Goal: Information Seeking & Learning: Find specific fact

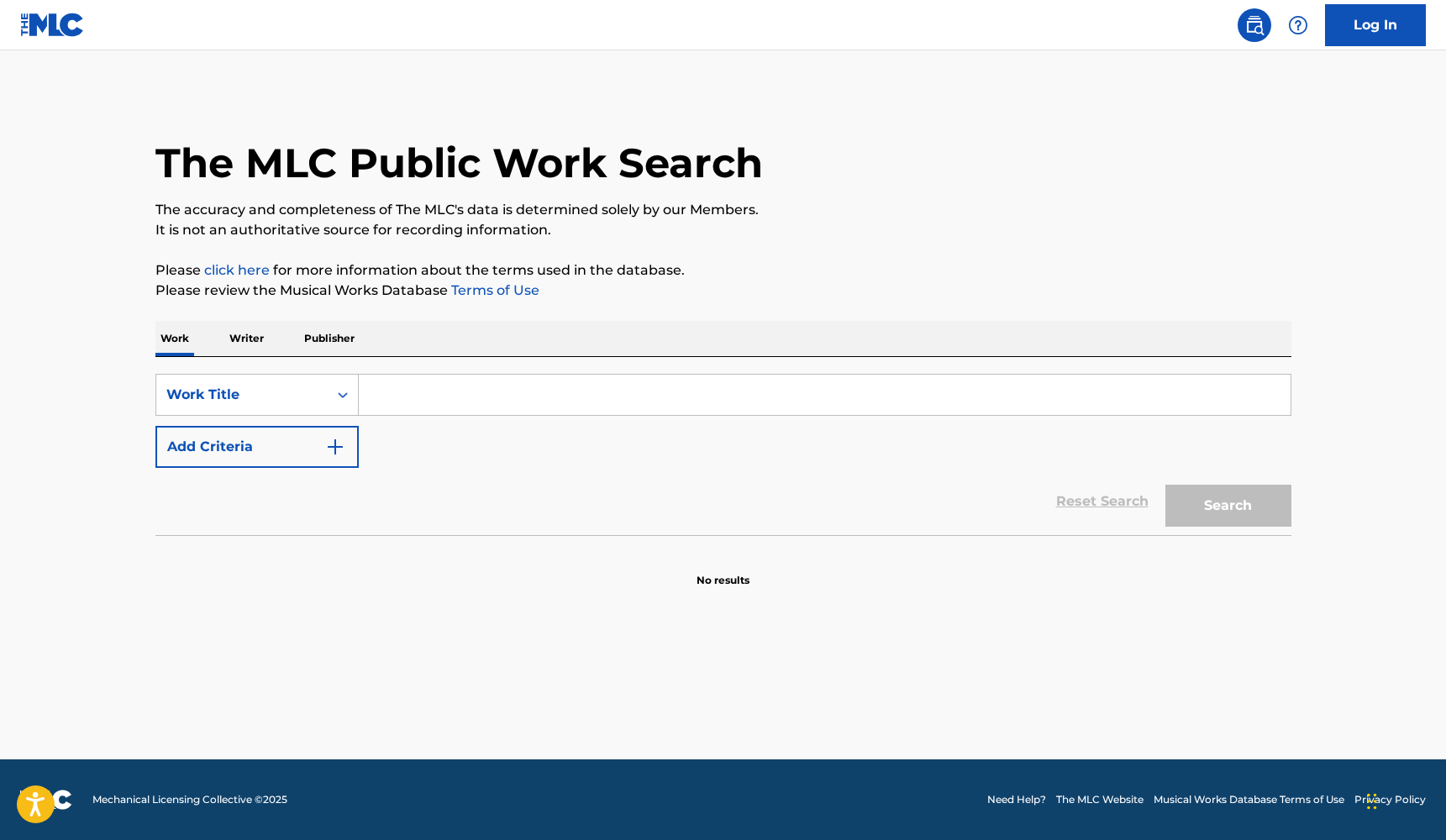
click at [625, 392] on input "Search Form" at bounding box center [824, 395] width 932 height 41
click at [256, 339] on p "Writer" at bounding box center [246, 338] width 44 height 35
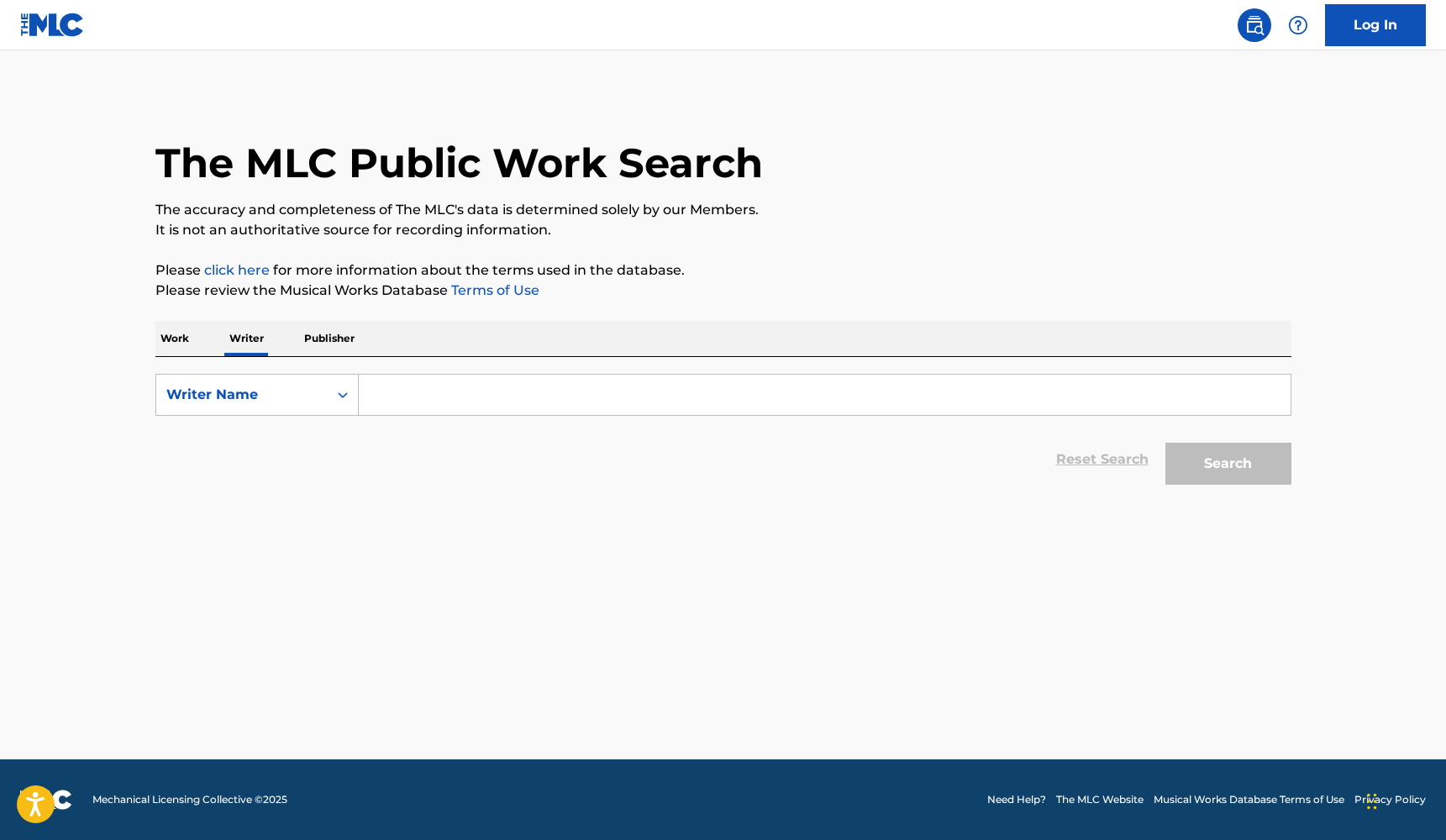
click at [439, 392] on input "Search Form" at bounding box center [824, 395] width 932 height 41
type input "[PERSON_NAME]"
click at [1250, 441] on div "Search" at bounding box center [1224, 459] width 135 height 67
click at [1218, 469] on button "Search" at bounding box center [1228, 463] width 126 height 42
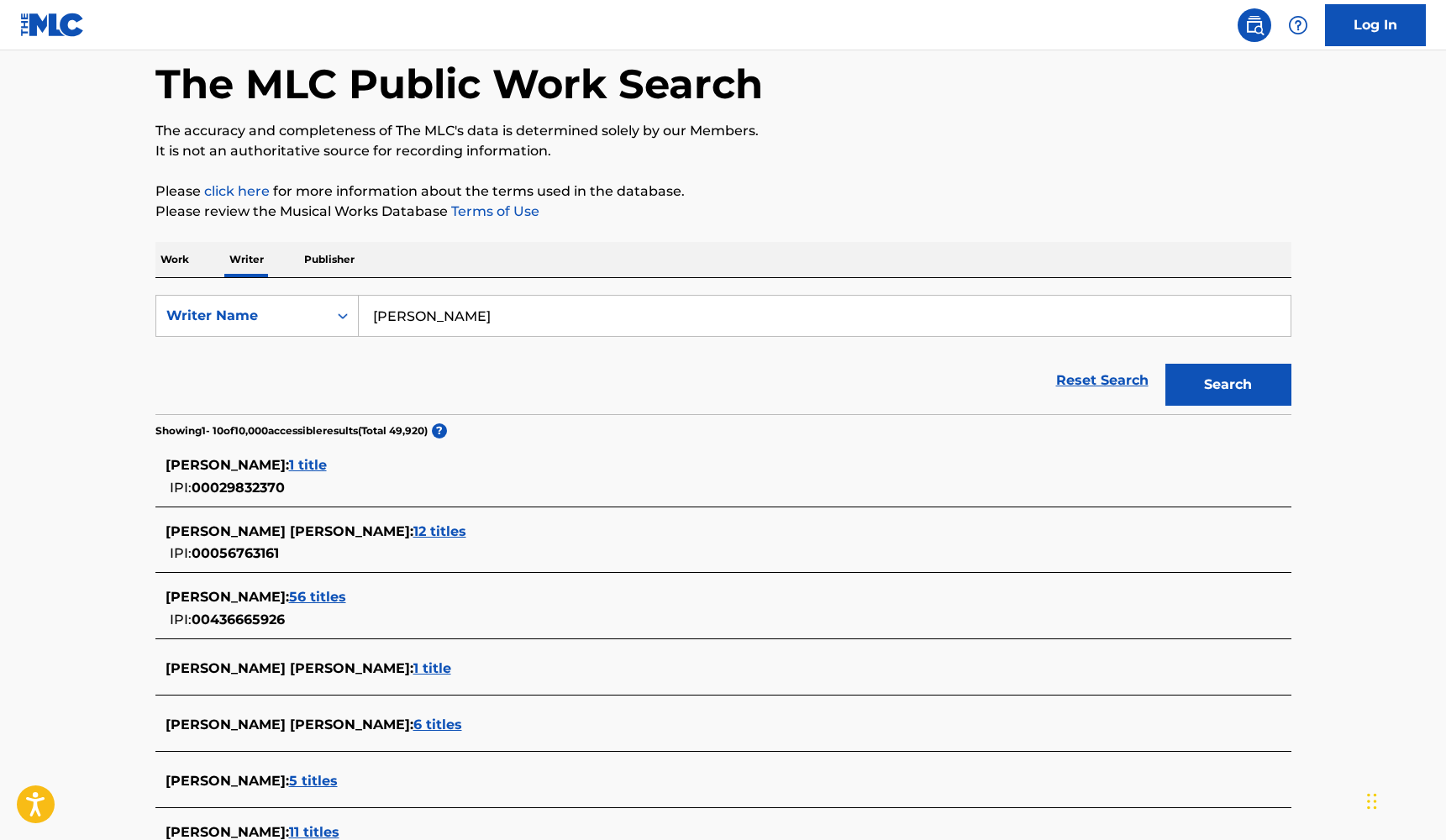
scroll to position [120, 0]
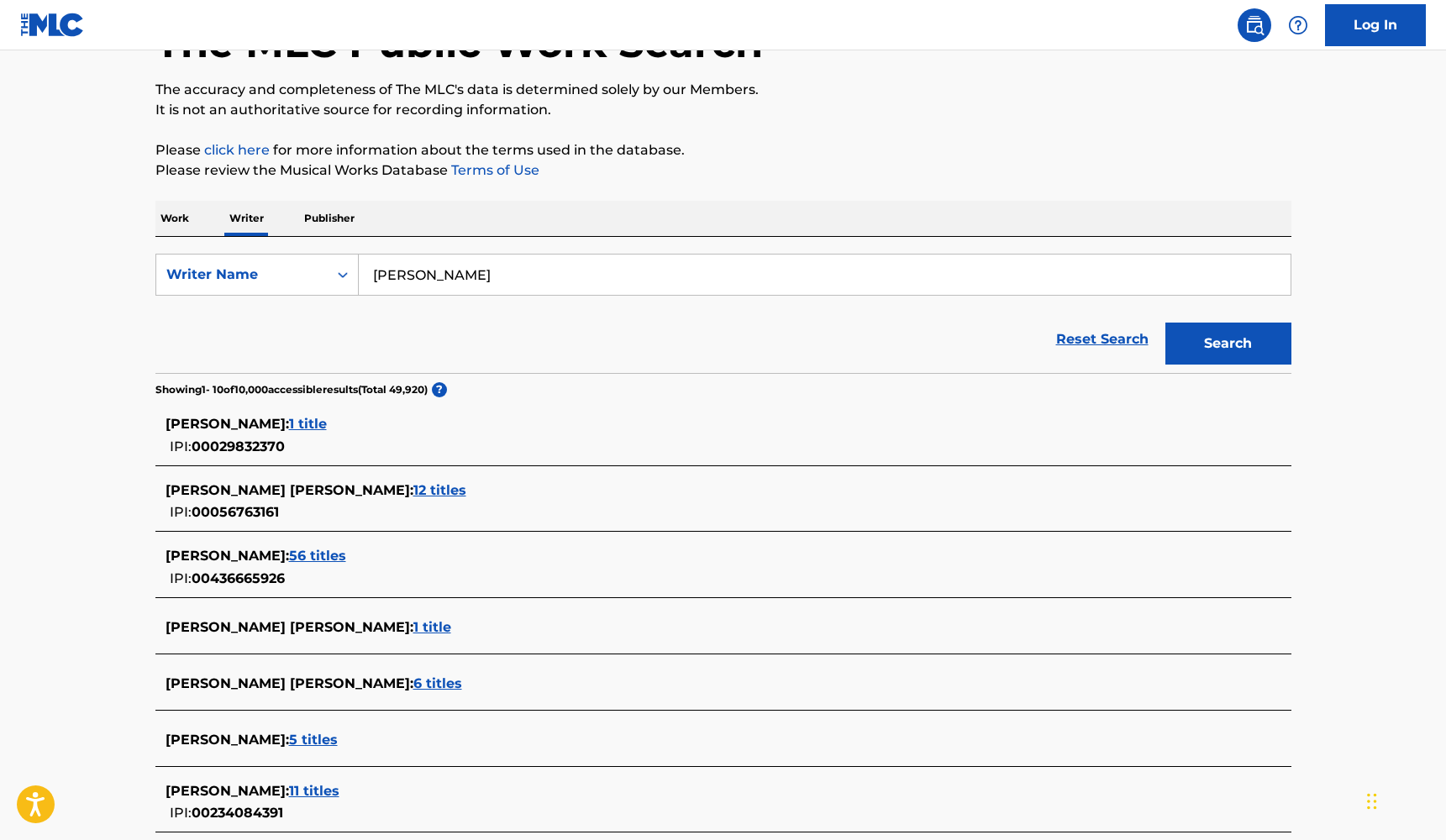
click at [289, 423] on span "1 title" at bounding box center [307, 424] width 38 height 16
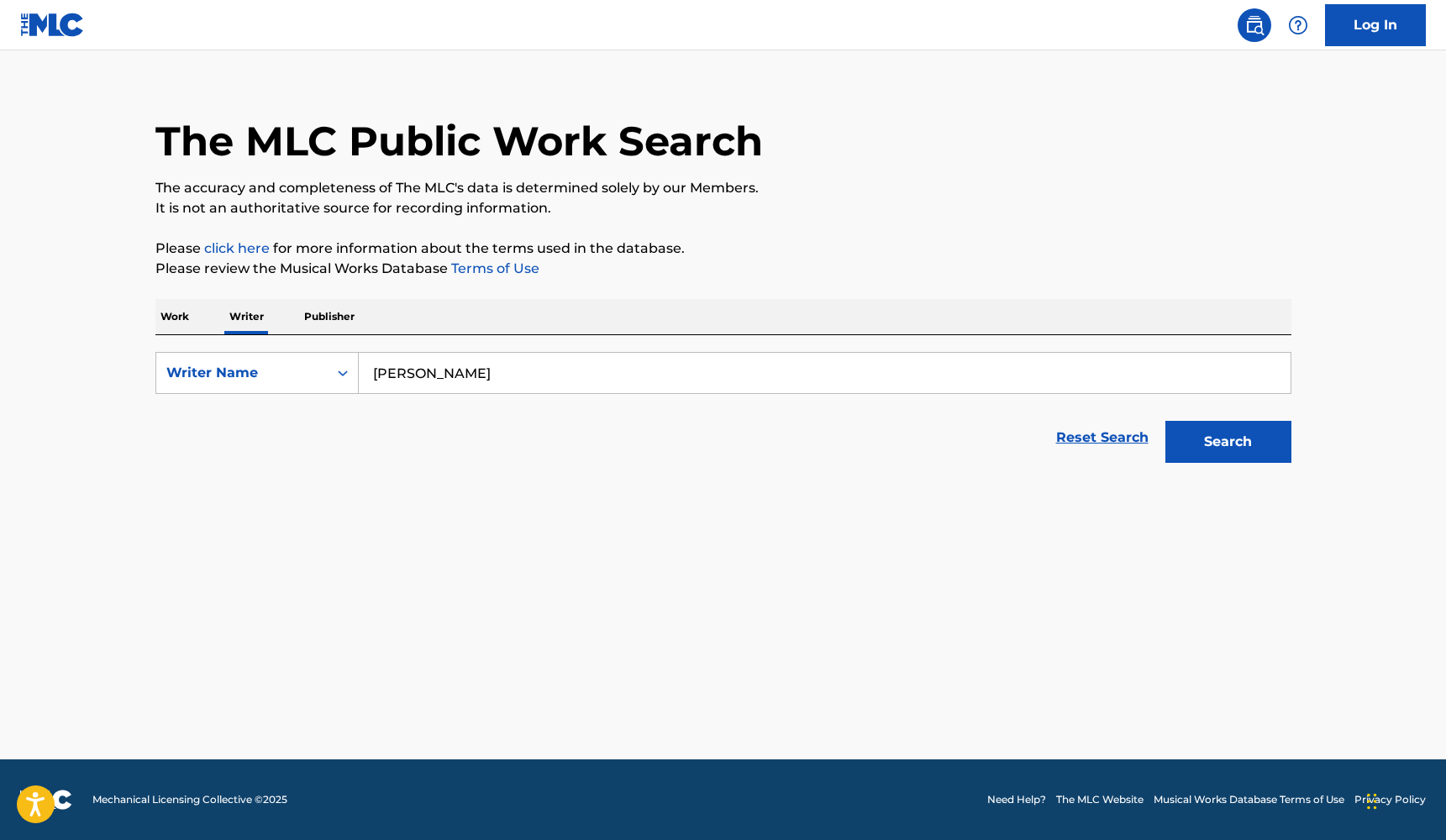
scroll to position [22, 0]
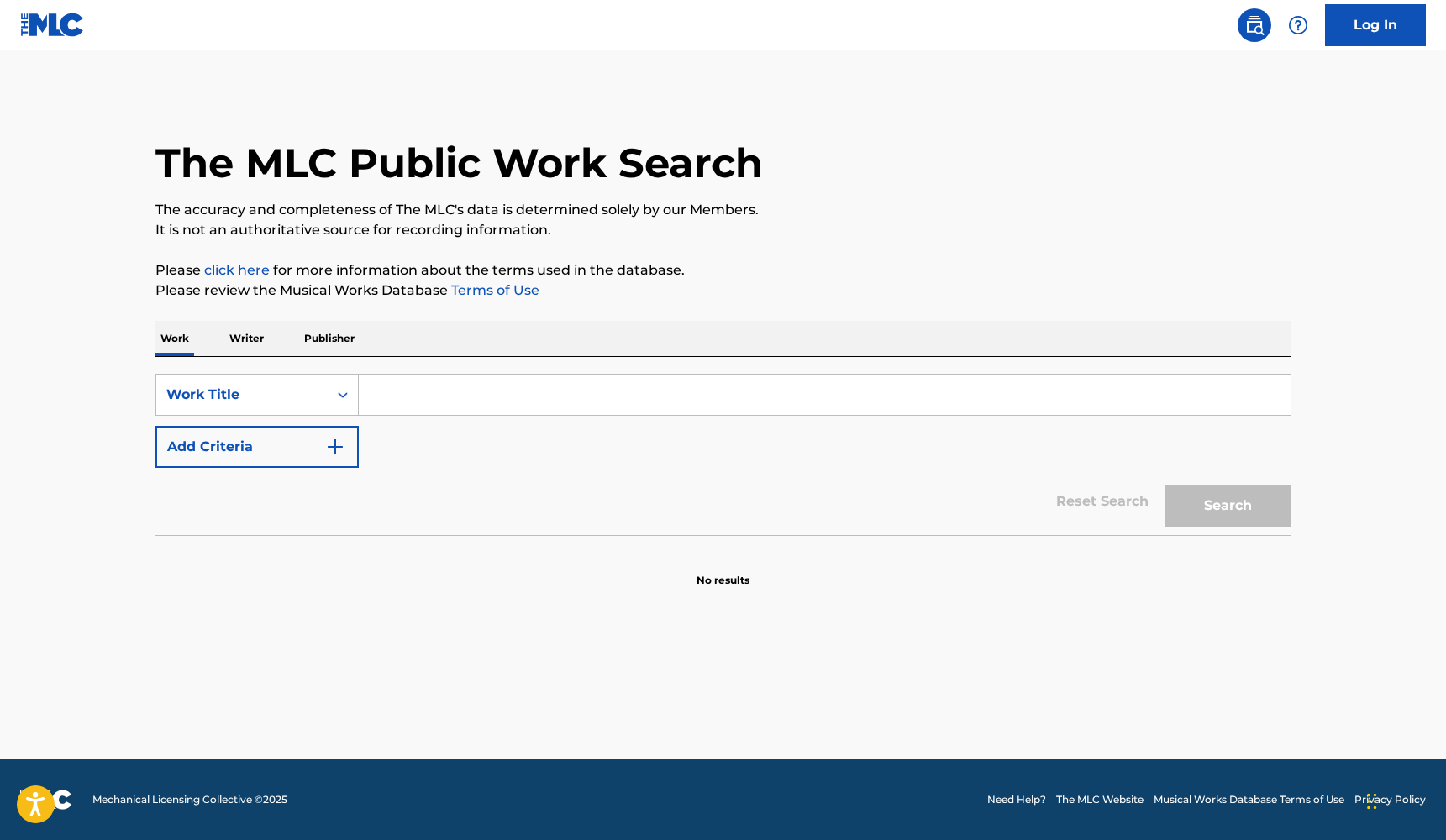
click at [240, 340] on p "Writer" at bounding box center [246, 338] width 44 height 35
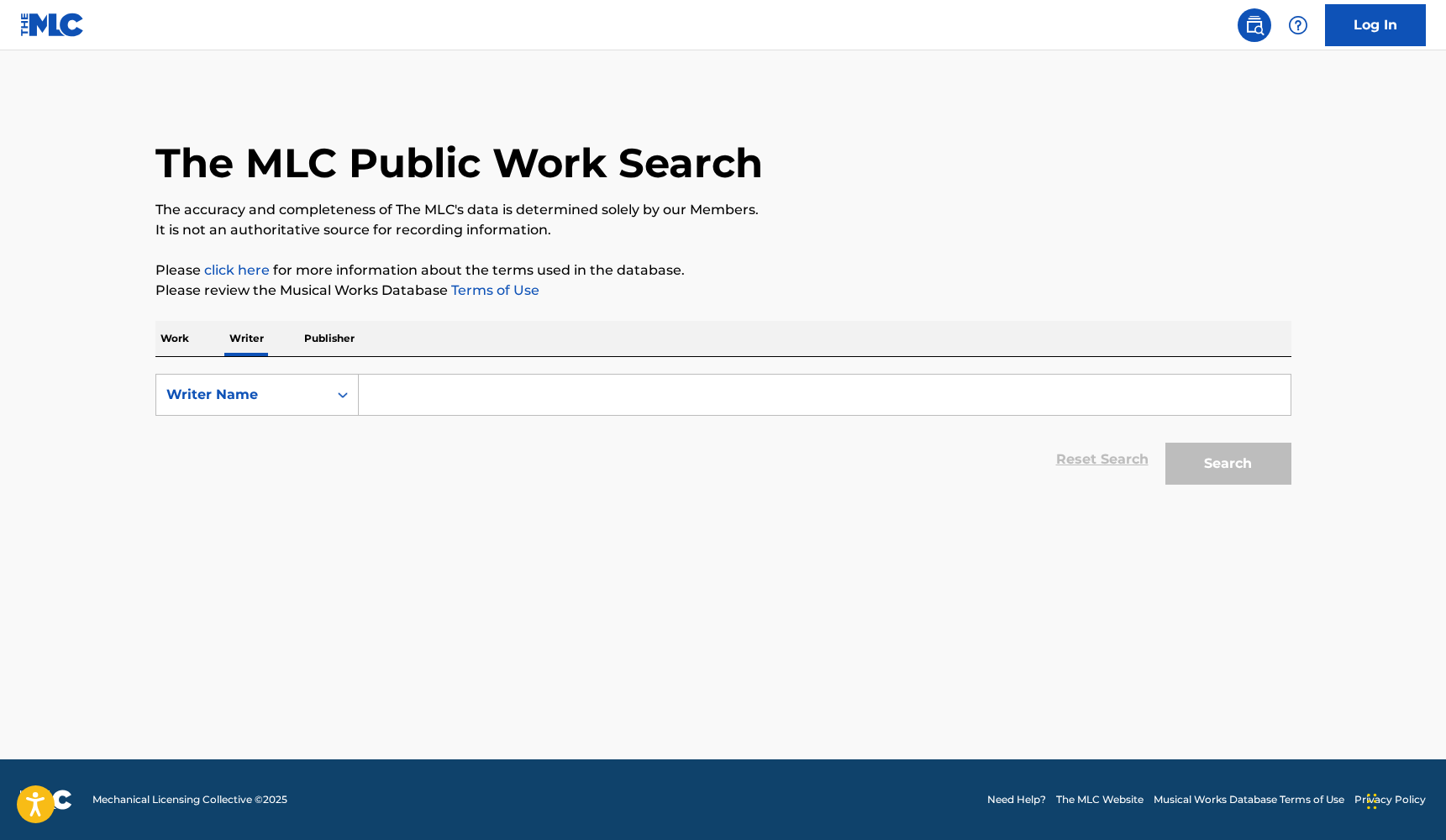
click at [522, 402] on input "Search Form" at bounding box center [824, 395] width 932 height 41
type input "[PERSON_NAME]"
click at [1227, 464] on button "Search" at bounding box center [1228, 463] width 126 height 42
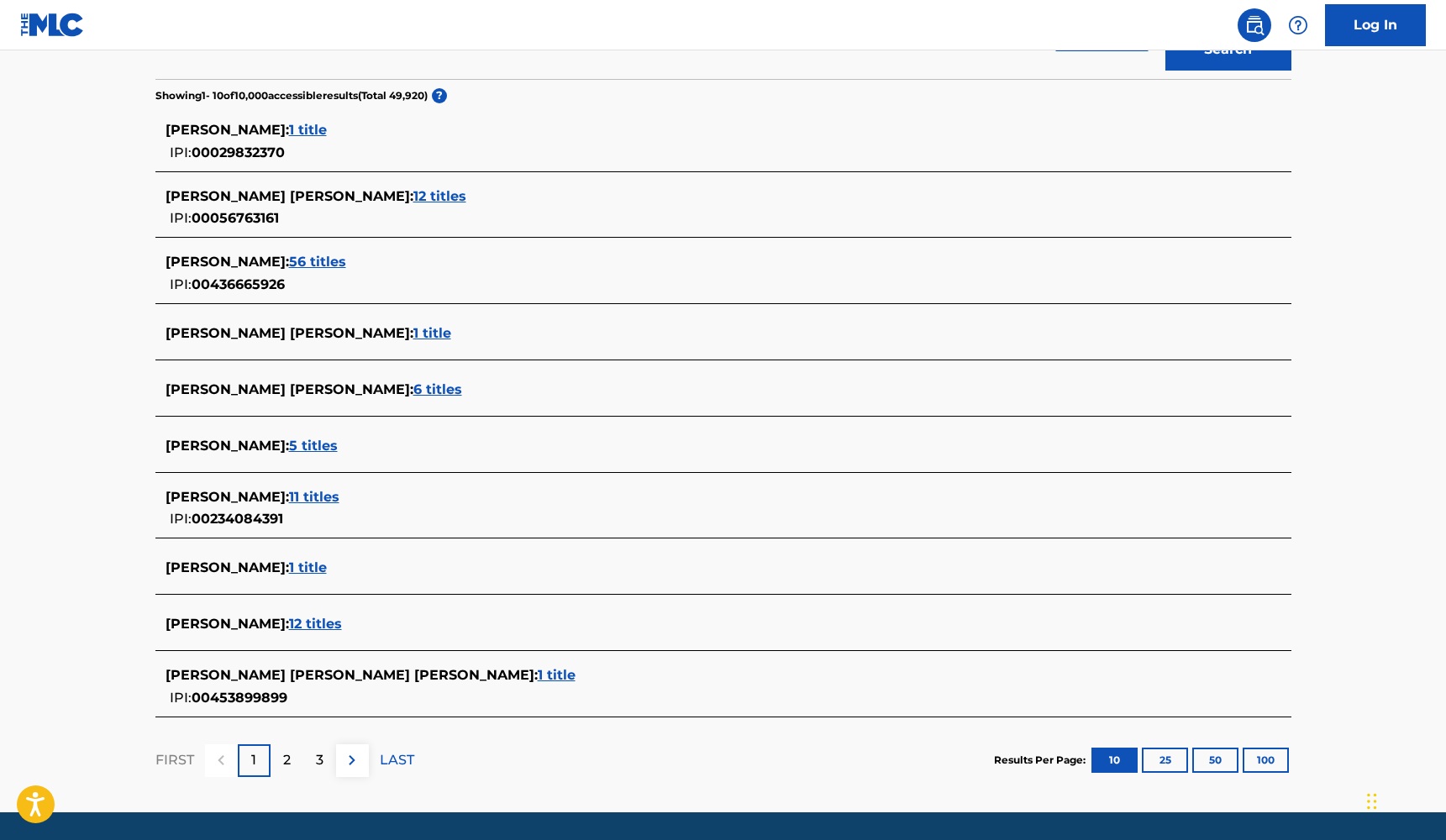
scroll to position [409, 0]
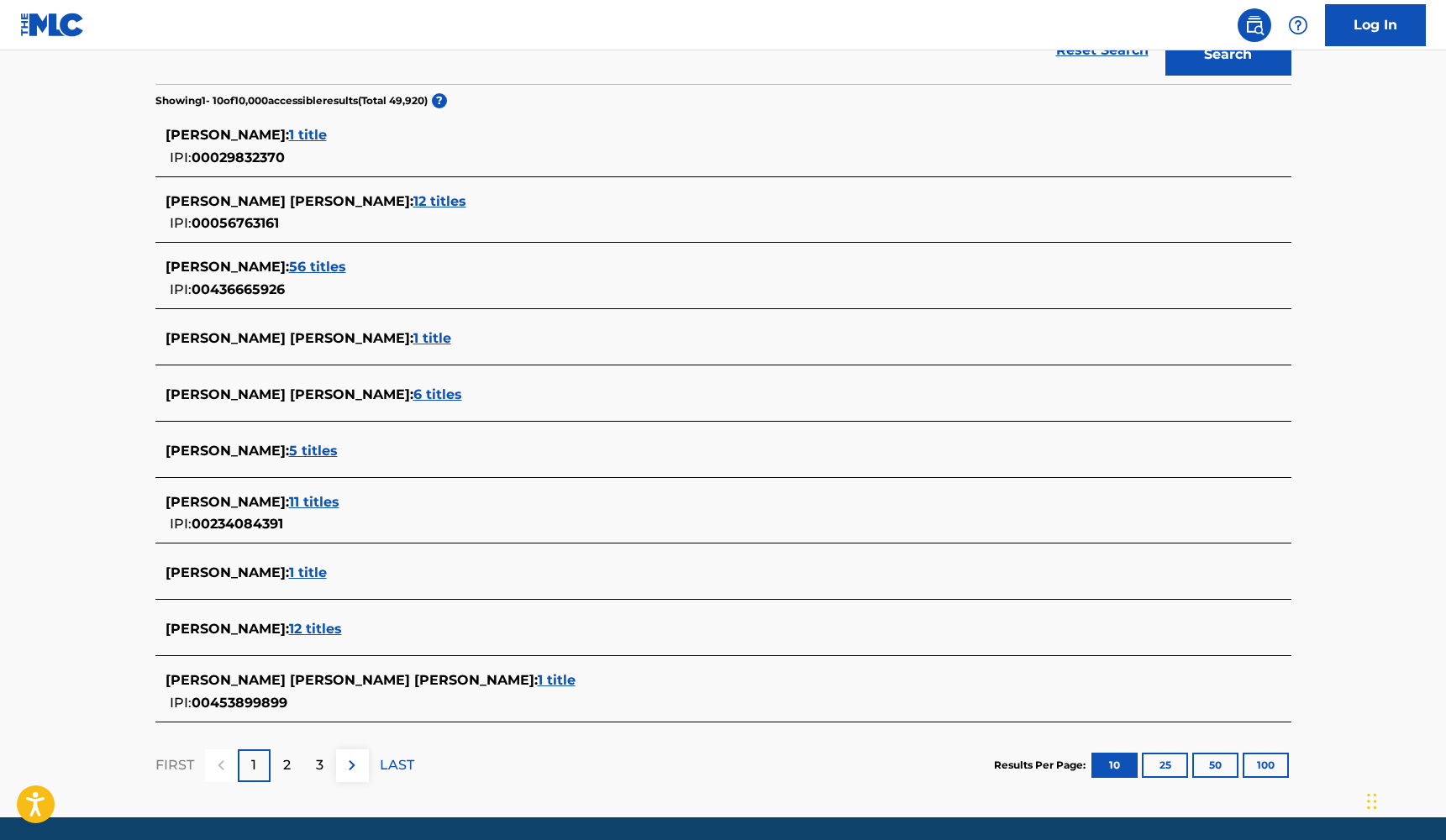
click at [310, 630] on span "12 titles" at bounding box center [315, 628] width 53 height 16
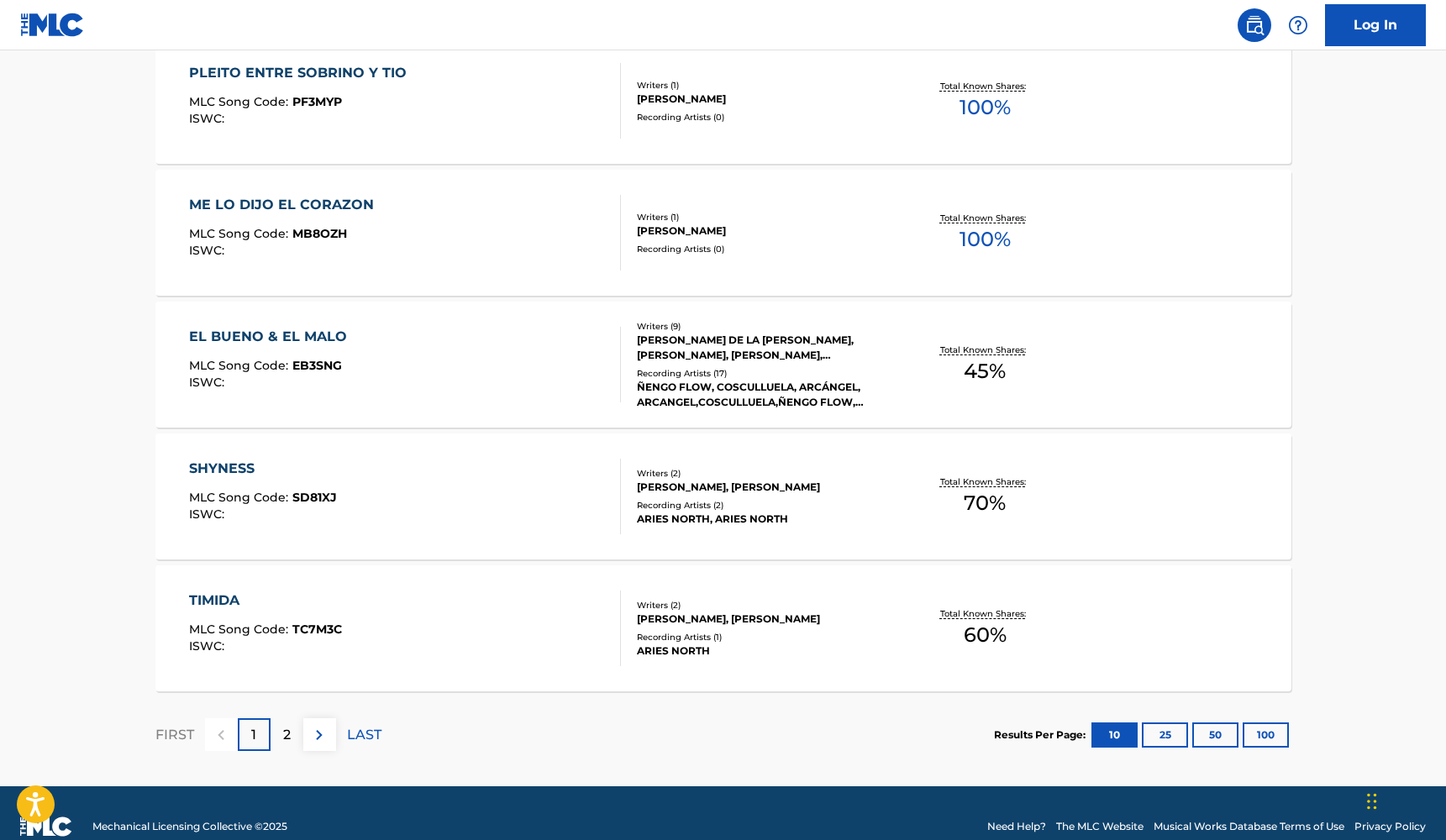
scroll to position [1200, 0]
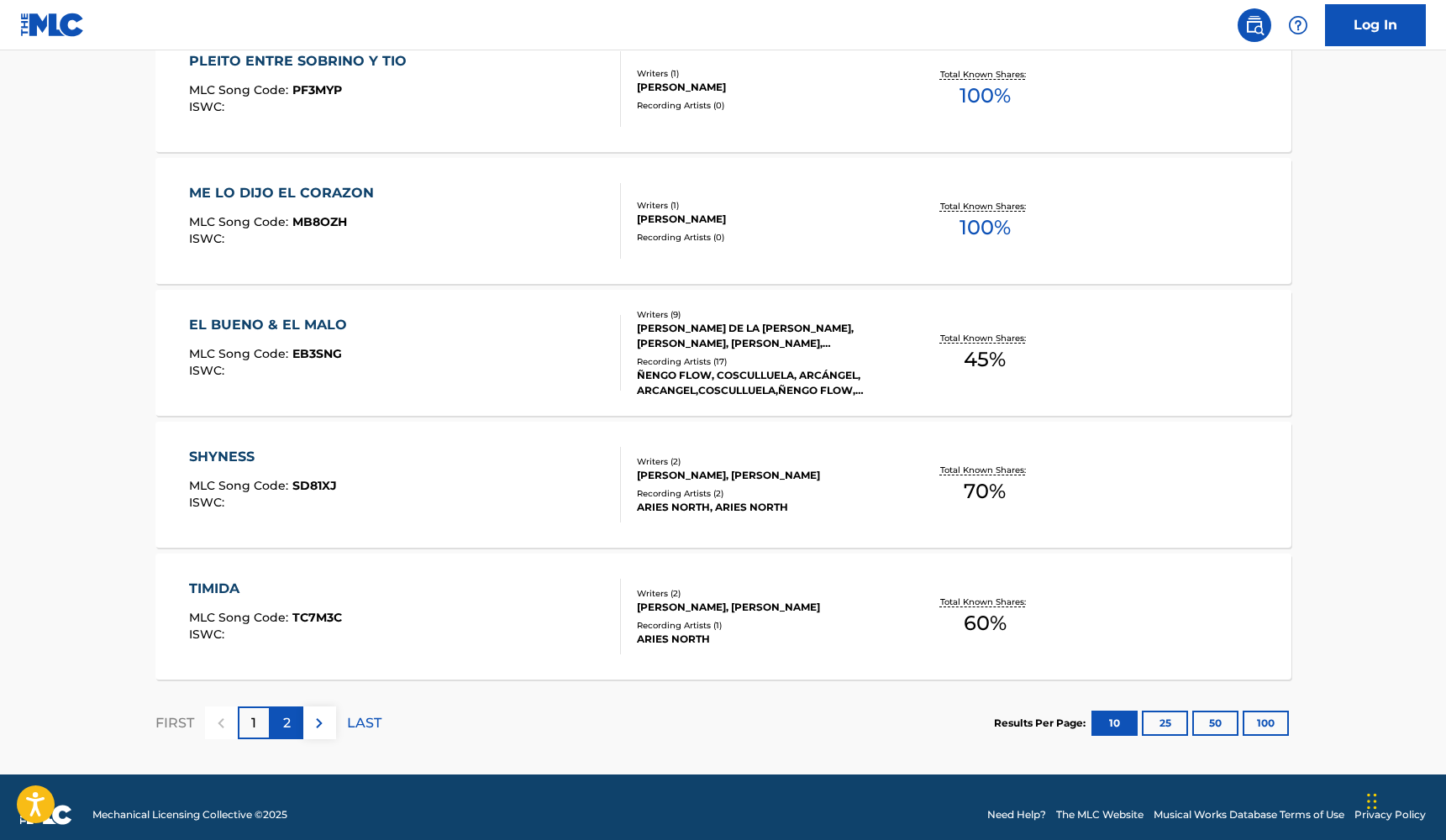
click at [281, 722] on div "2" at bounding box center [286, 722] width 33 height 33
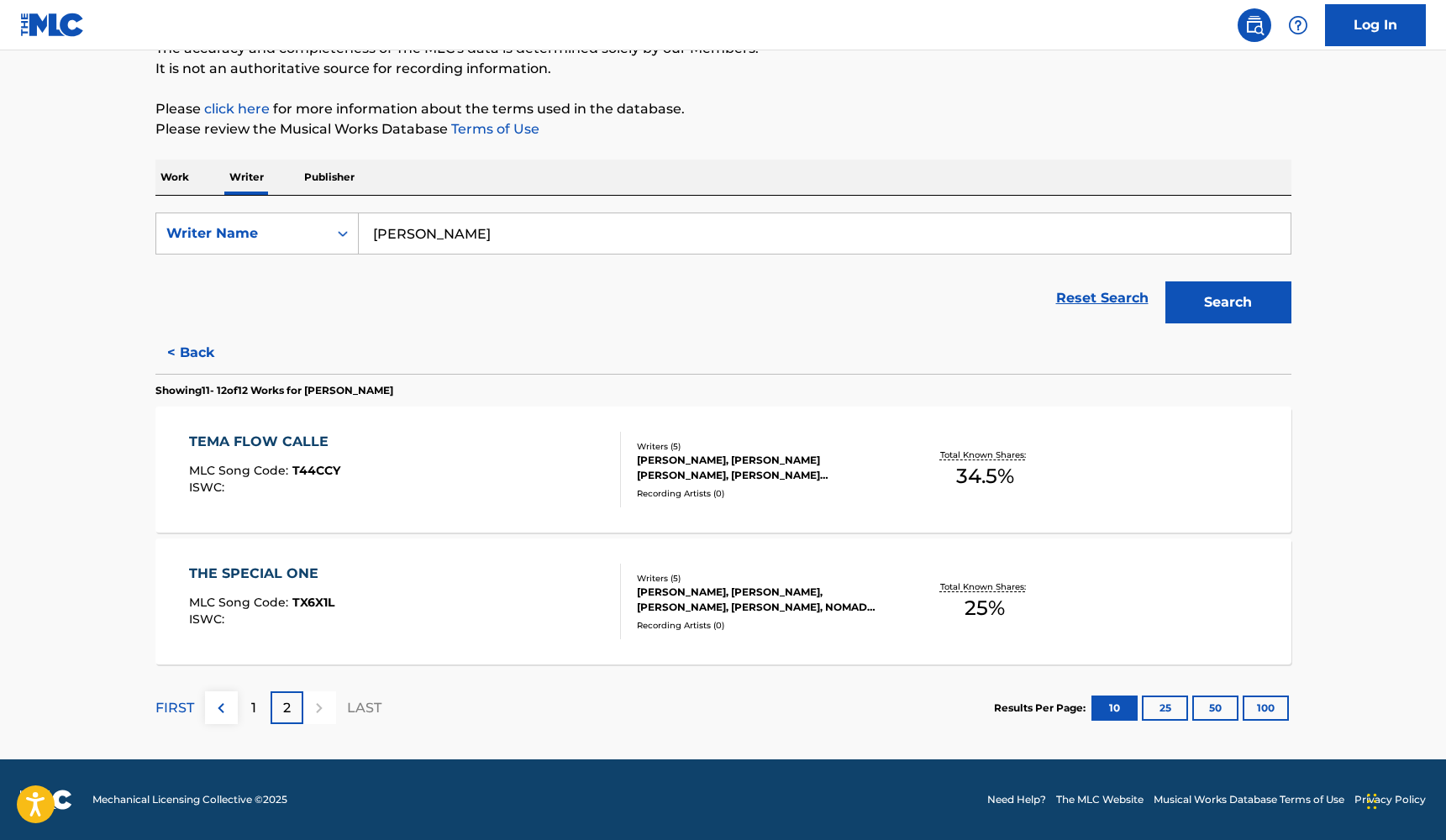
scroll to position [161, 0]
click at [256, 701] on div "1" at bounding box center [253, 707] width 33 height 33
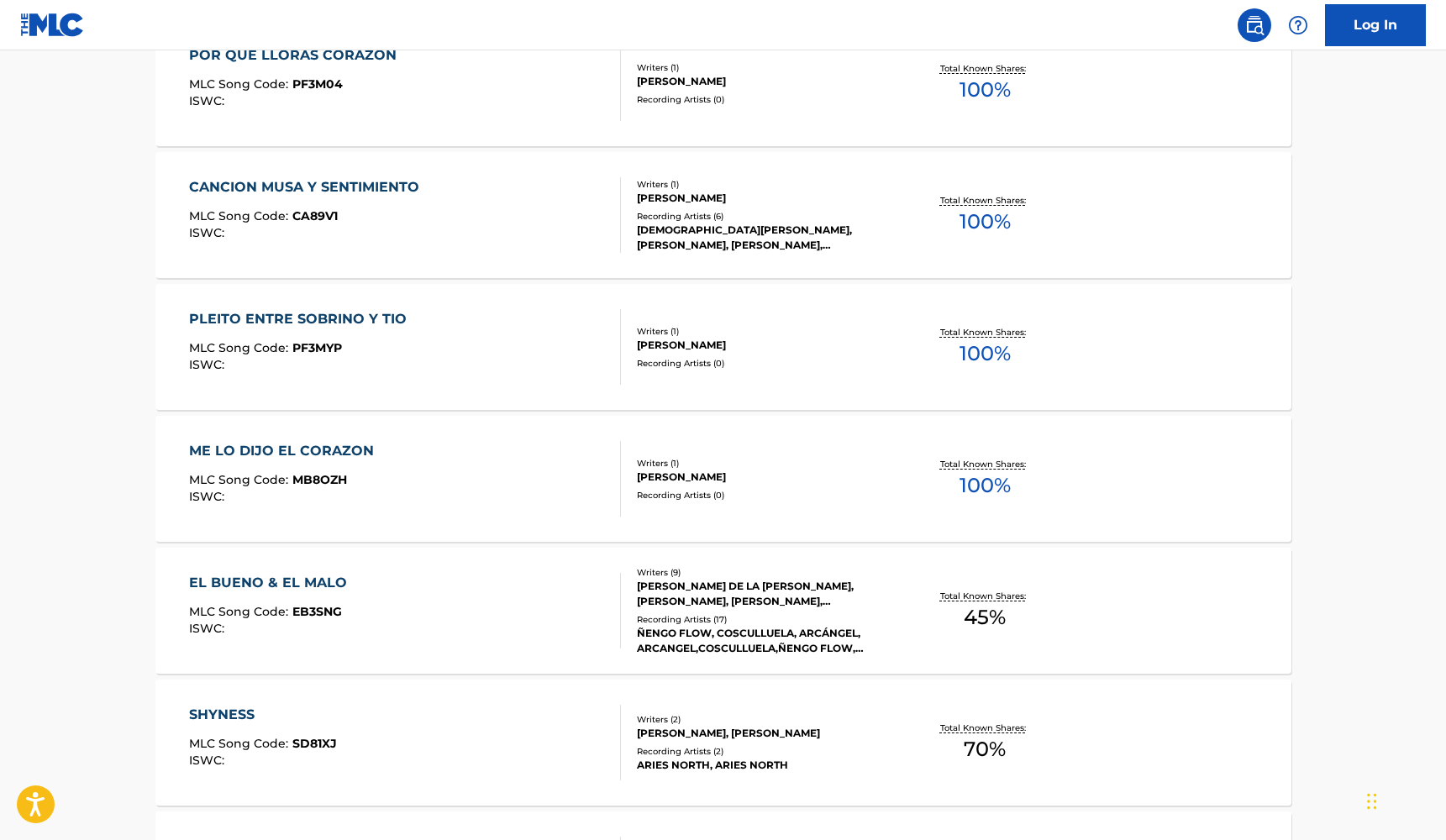
scroll to position [944, 0]
click at [730, 592] on div "[PERSON_NAME] DE LA [PERSON_NAME], [PERSON_NAME], [PERSON_NAME], [PERSON_NAME],…" at bounding box center [763, 592] width 253 height 30
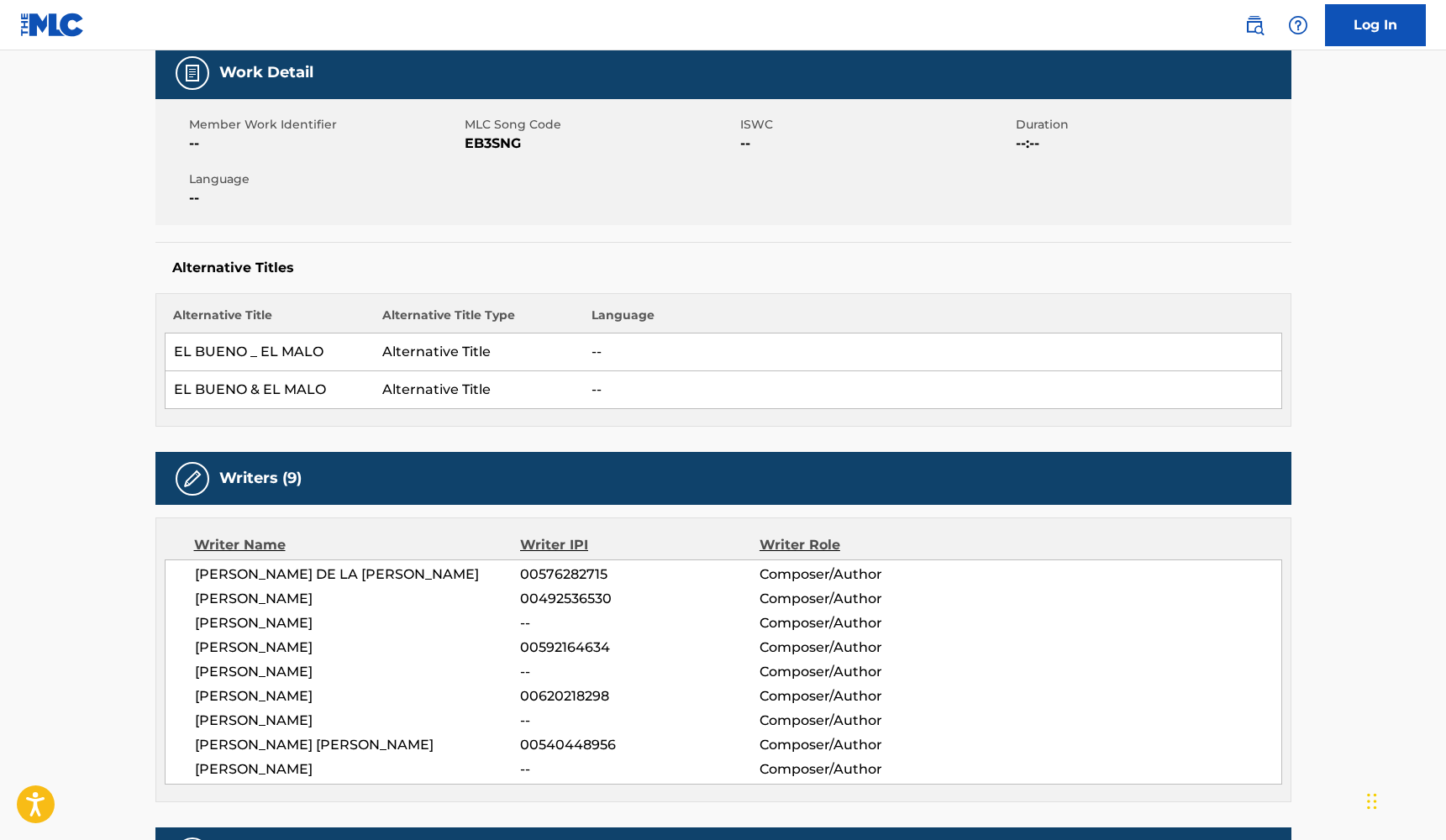
scroll to position [254, 0]
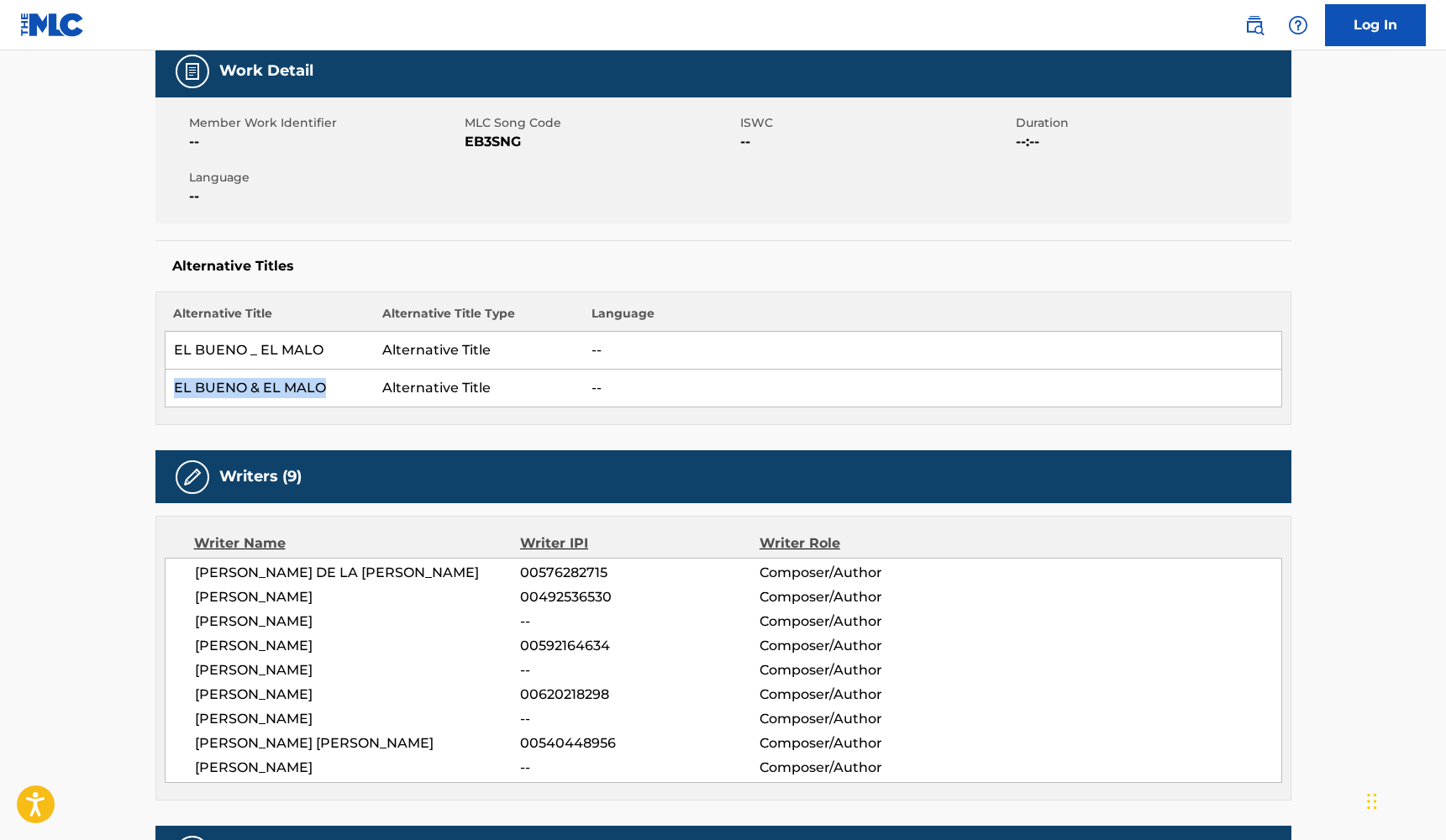
drag, startPoint x: 175, startPoint y: 387, endPoint x: 378, endPoint y: 387, distance: 203.0
click at [378, 387] on tr "EL BUENO & EL MALO Alternative Title --" at bounding box center [723, 388] width 1117 height 38
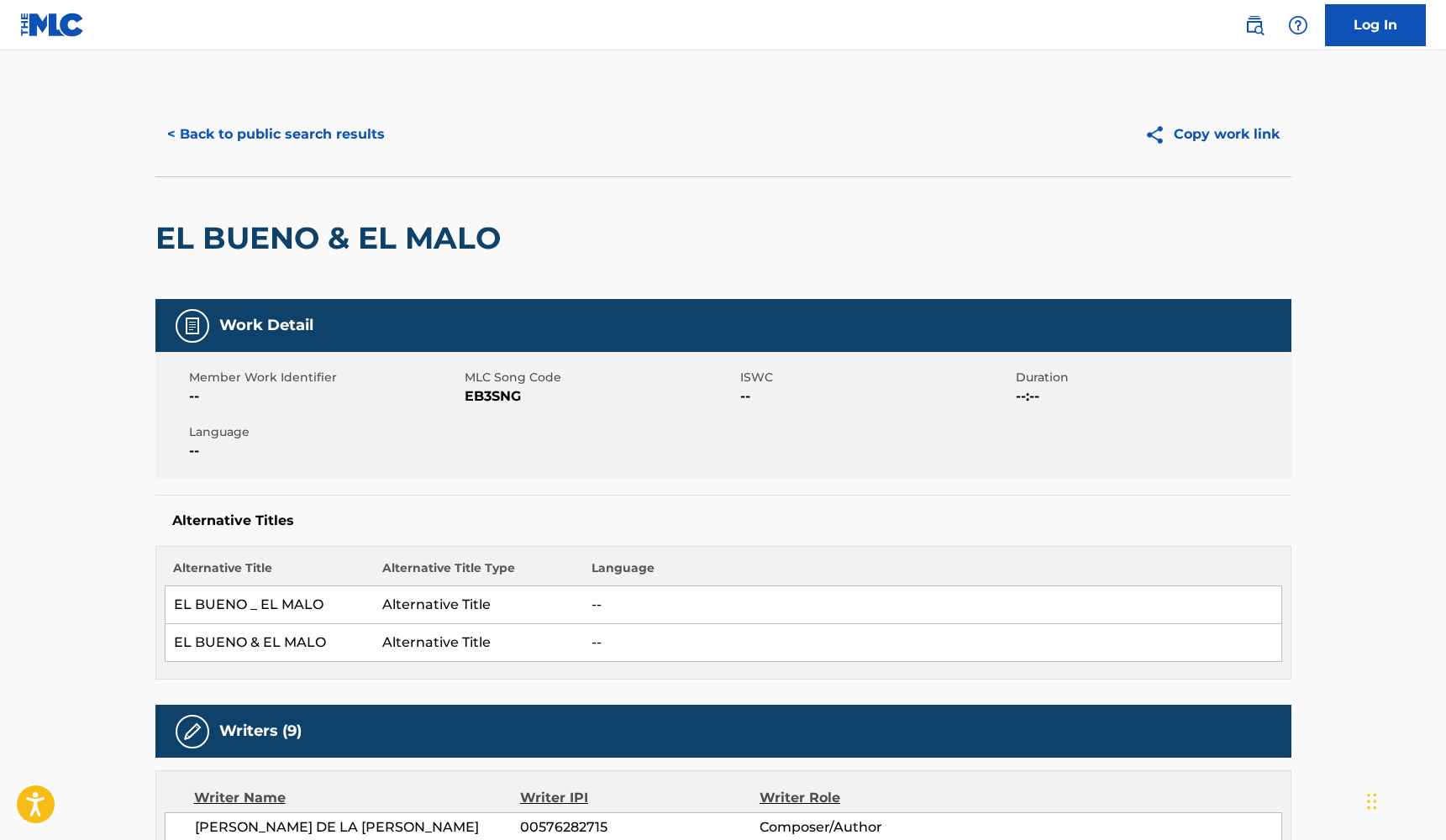
scroll to position [0, 0]
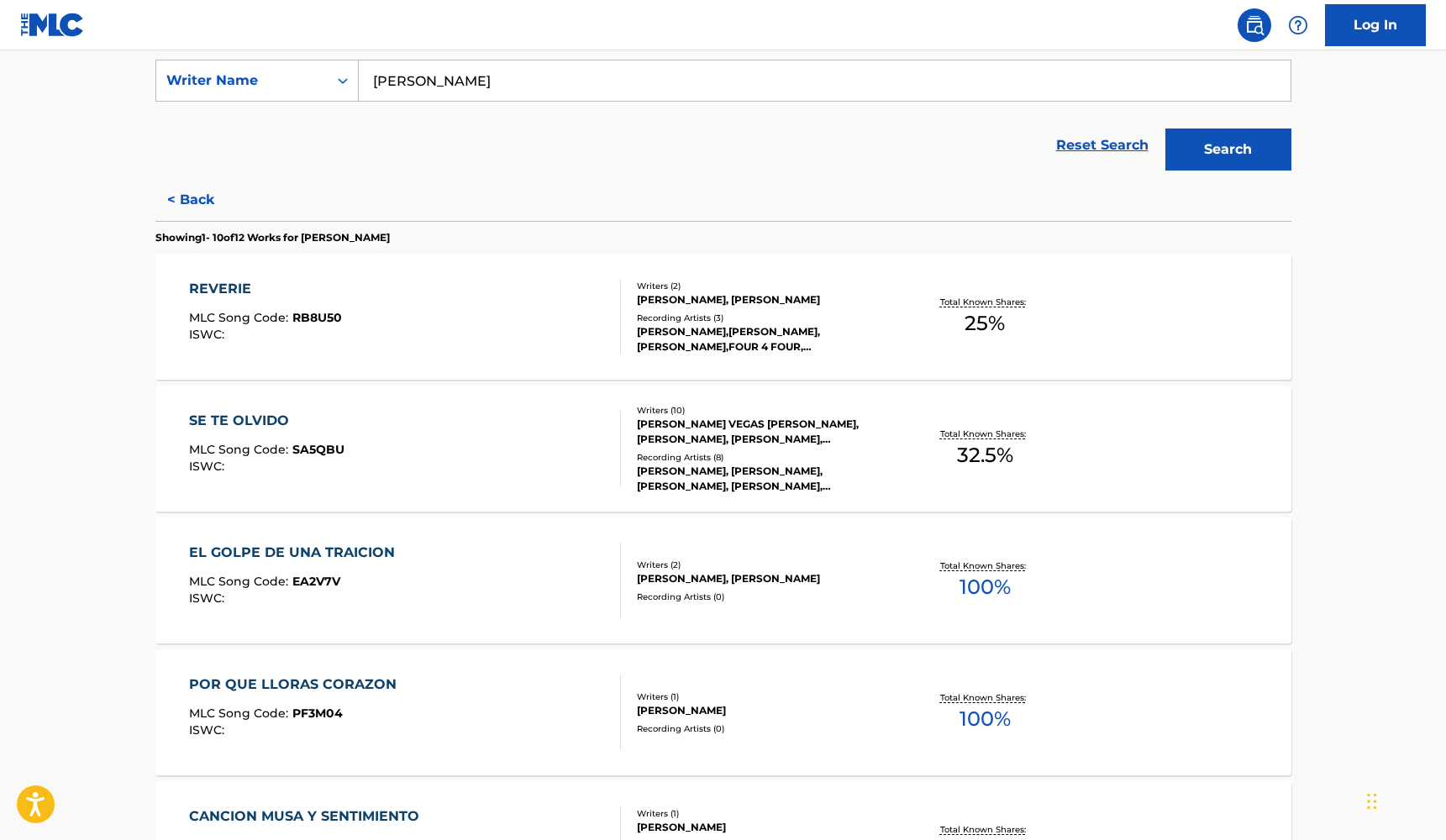
scroll to position [312, 0]
click at [411, 82] on input "[PERSON_NAME]" at bounding box center [824, 82] width 932 height 41
type input "JOSE ASUNCION SUAREZ"
click at [1227, 151] on button "Search" at bounding box center [1228, 150] width 126 height 42
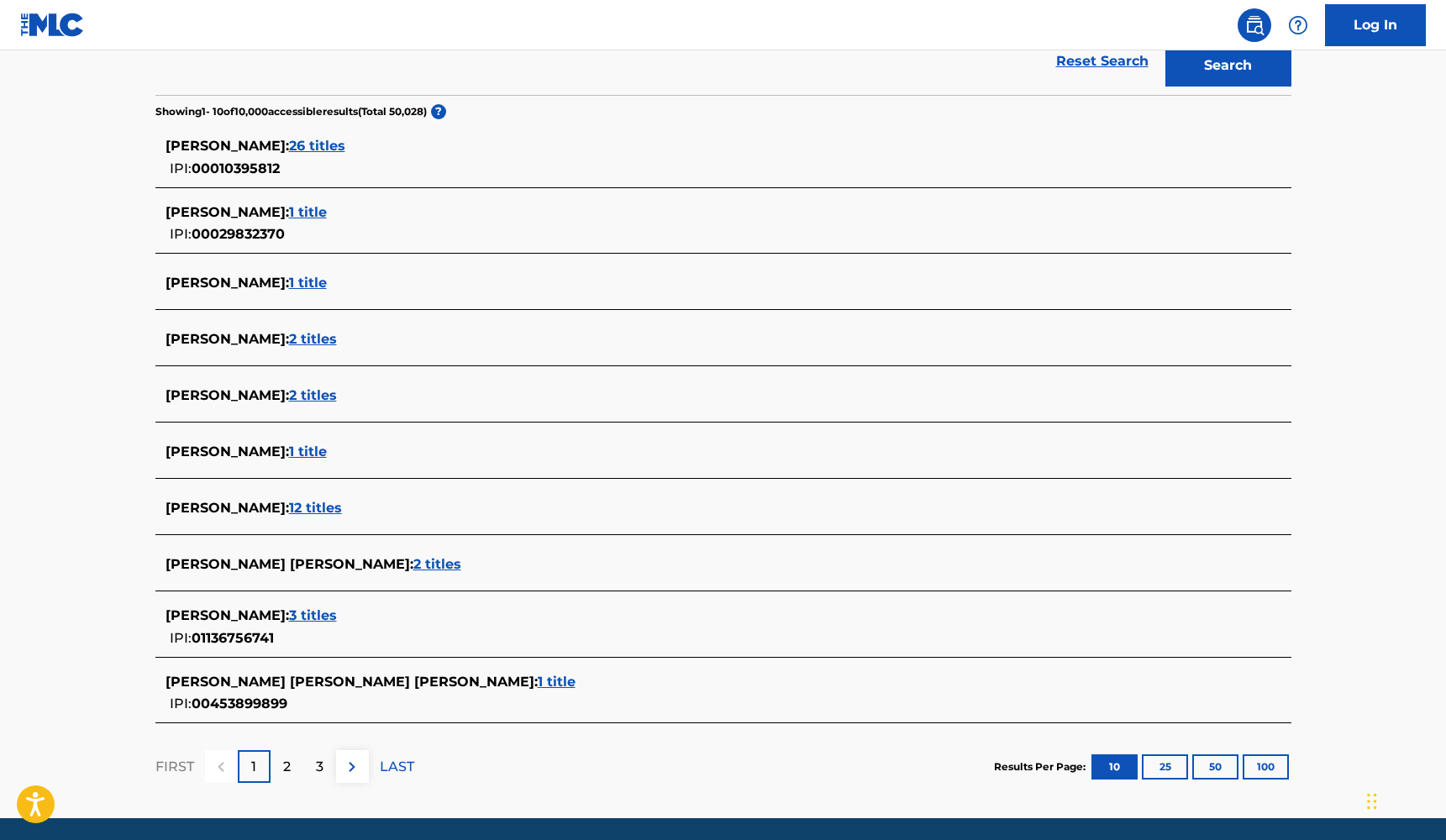
scroll to position [412, 0]
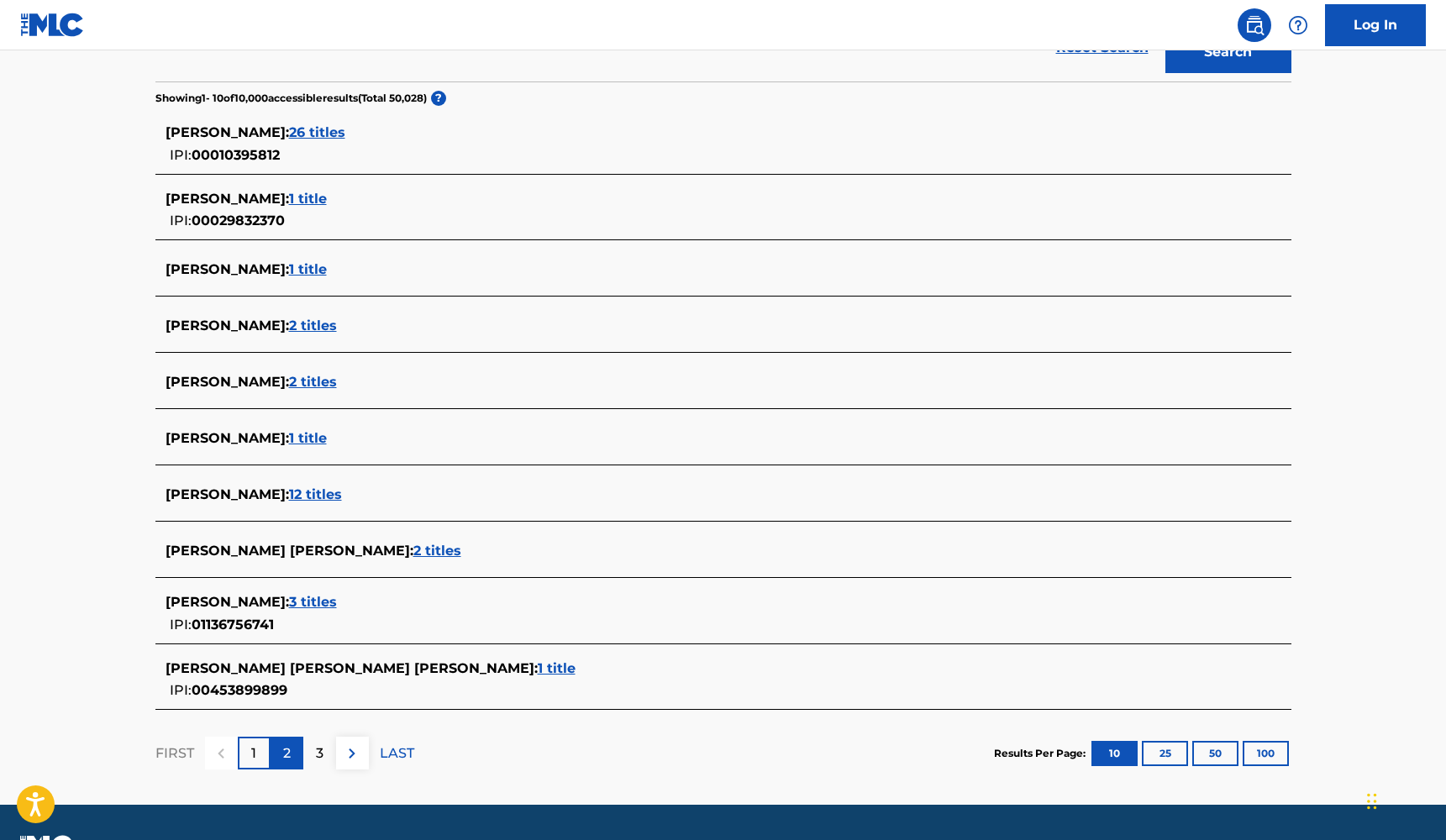
click at [287, 759] on p "2" at bounding box center [287, 753] width 8 height 20
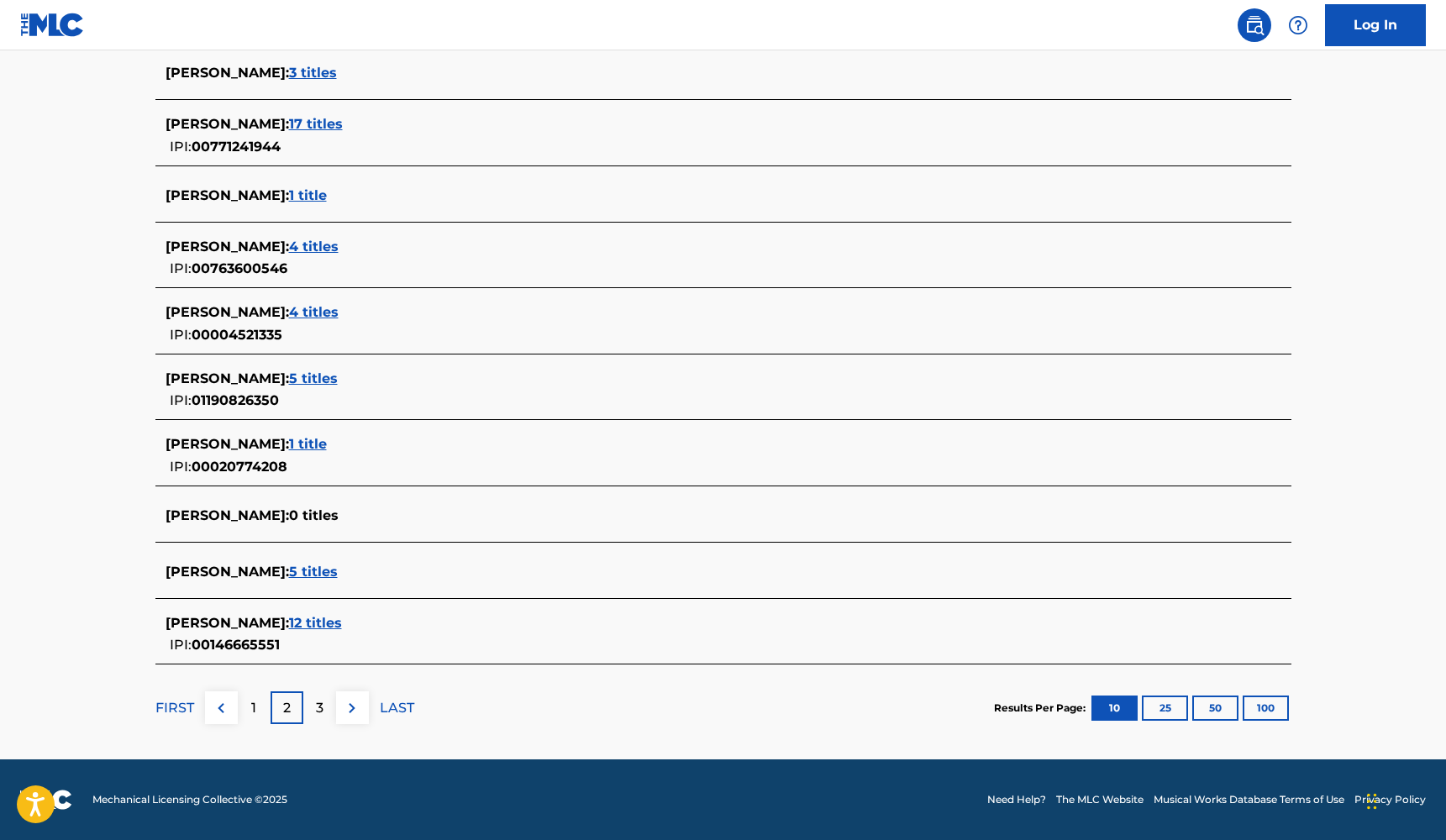
scroll to position [476, 0]
click at [320, 705] on p "3" at bounding box center [320, 707] width 8 height 20
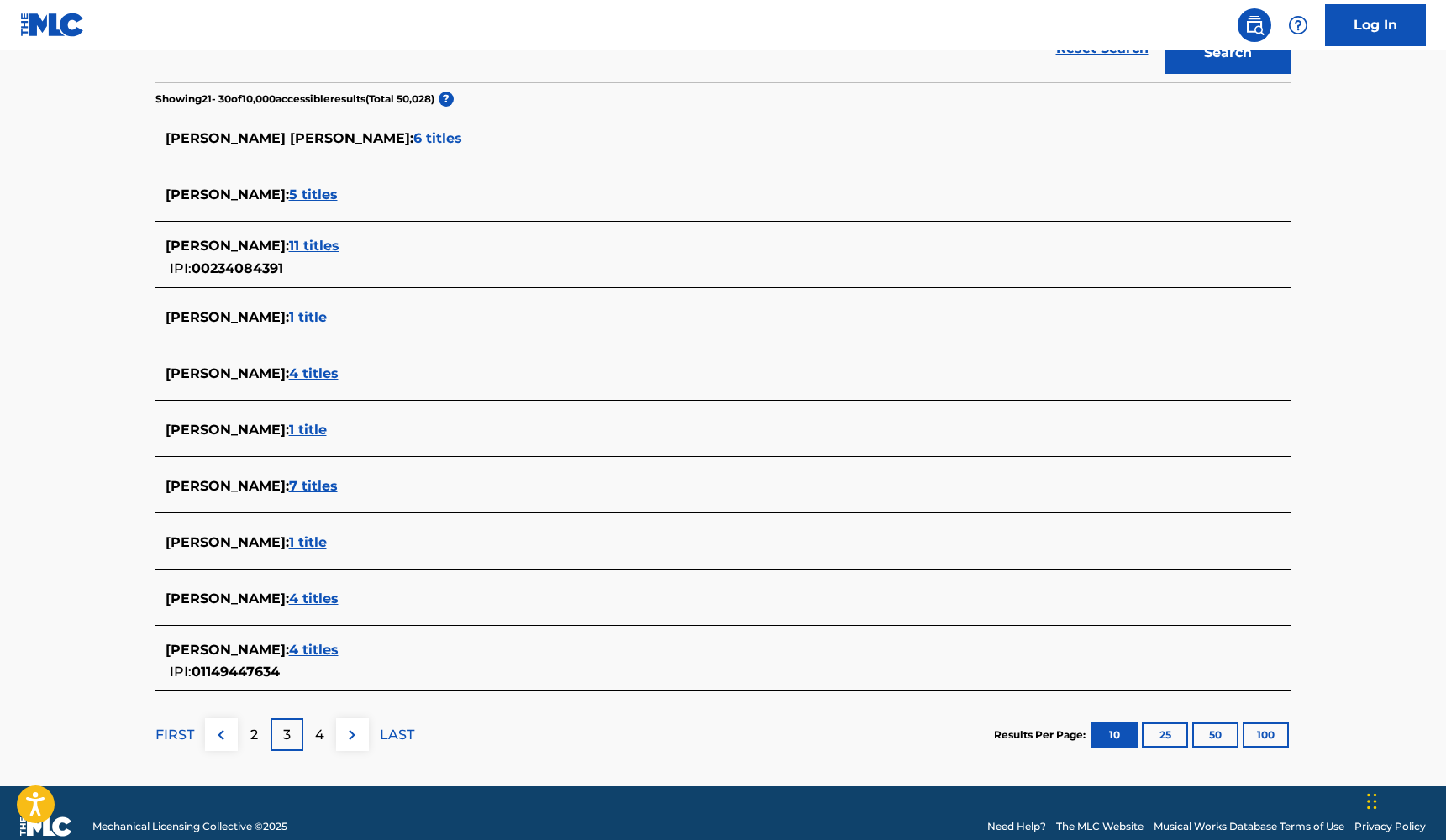
scroll to position [420, 0]
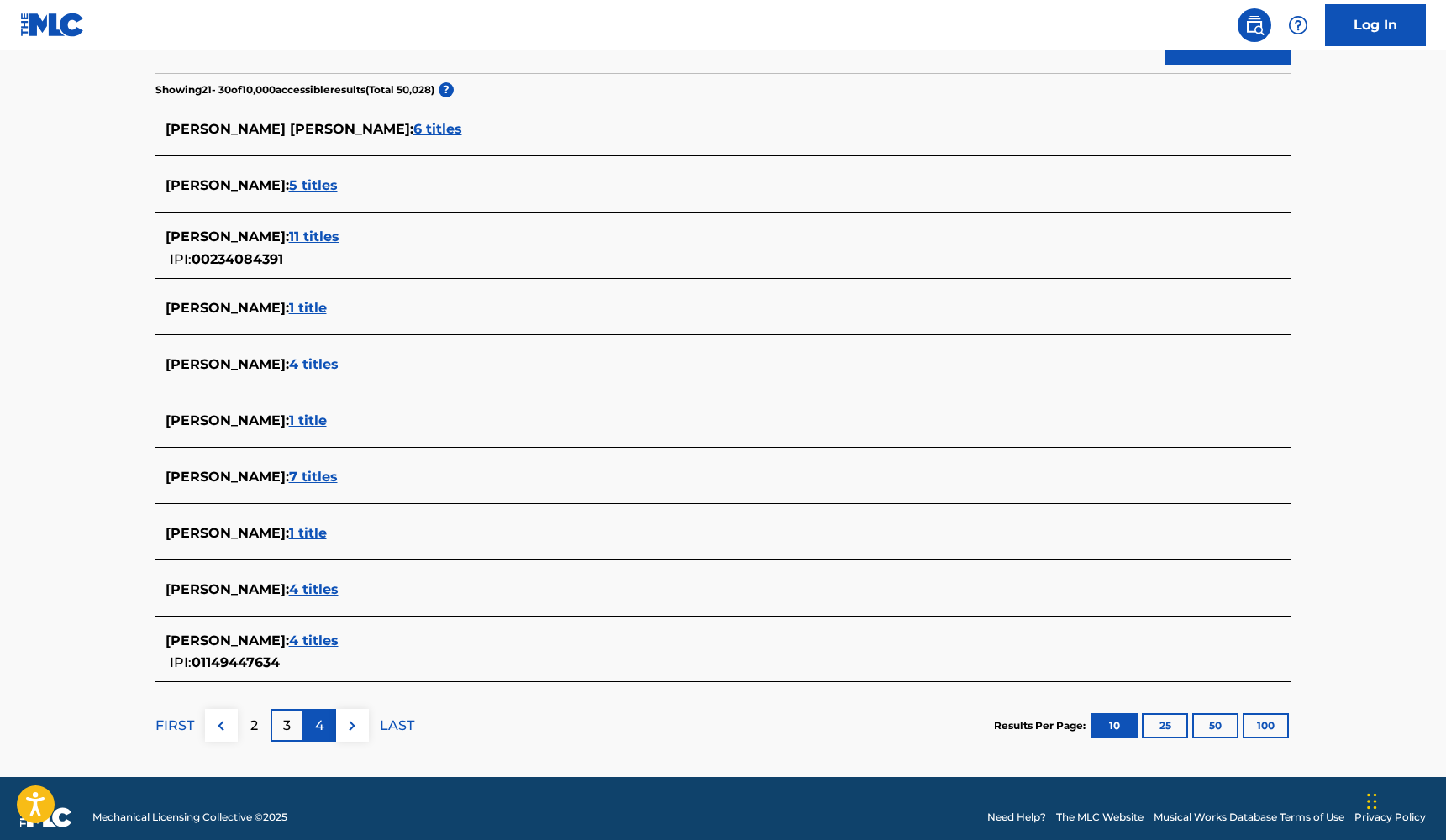
click at [316, 722] on p "4" at bounding box center [320, 725] width 9 height 20
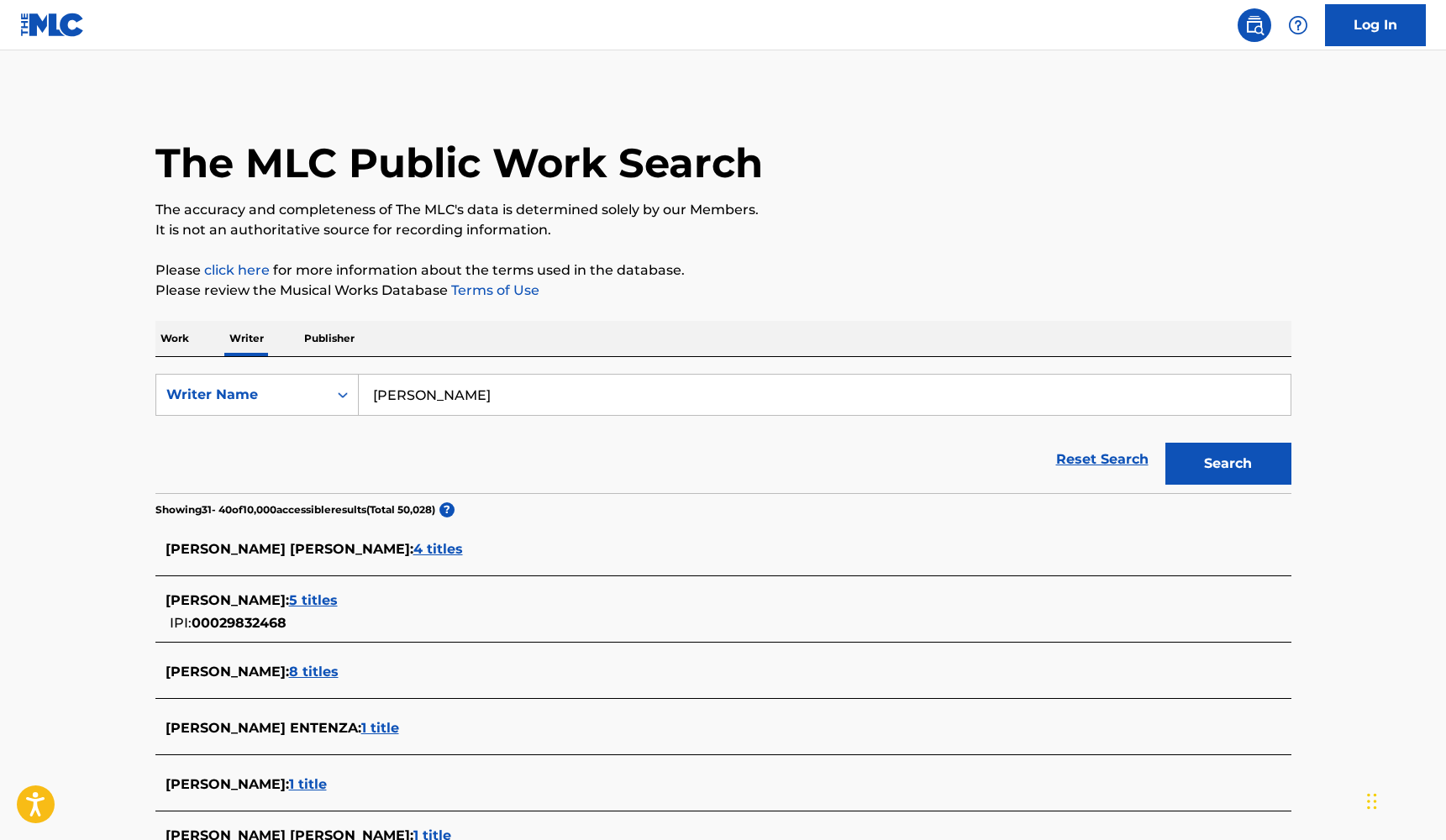
scroll to position [0, 0]
